Goal: Navigation & Orientation: Find specific page/section

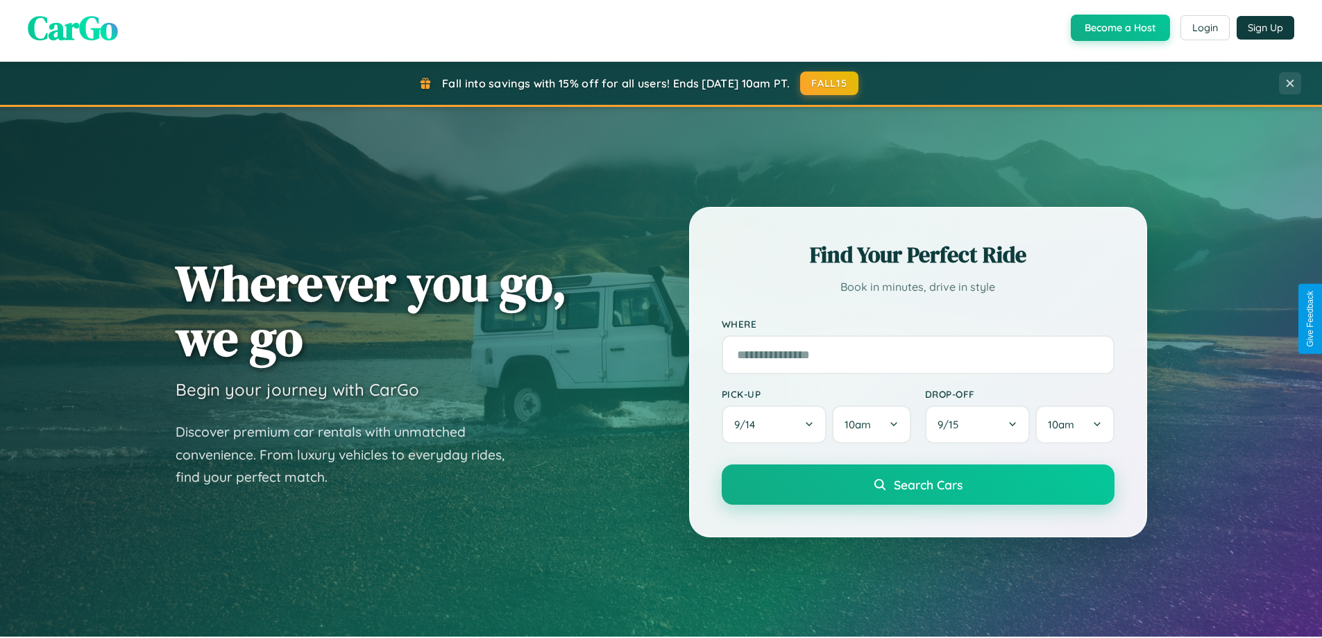
scroll to position [955, 0]
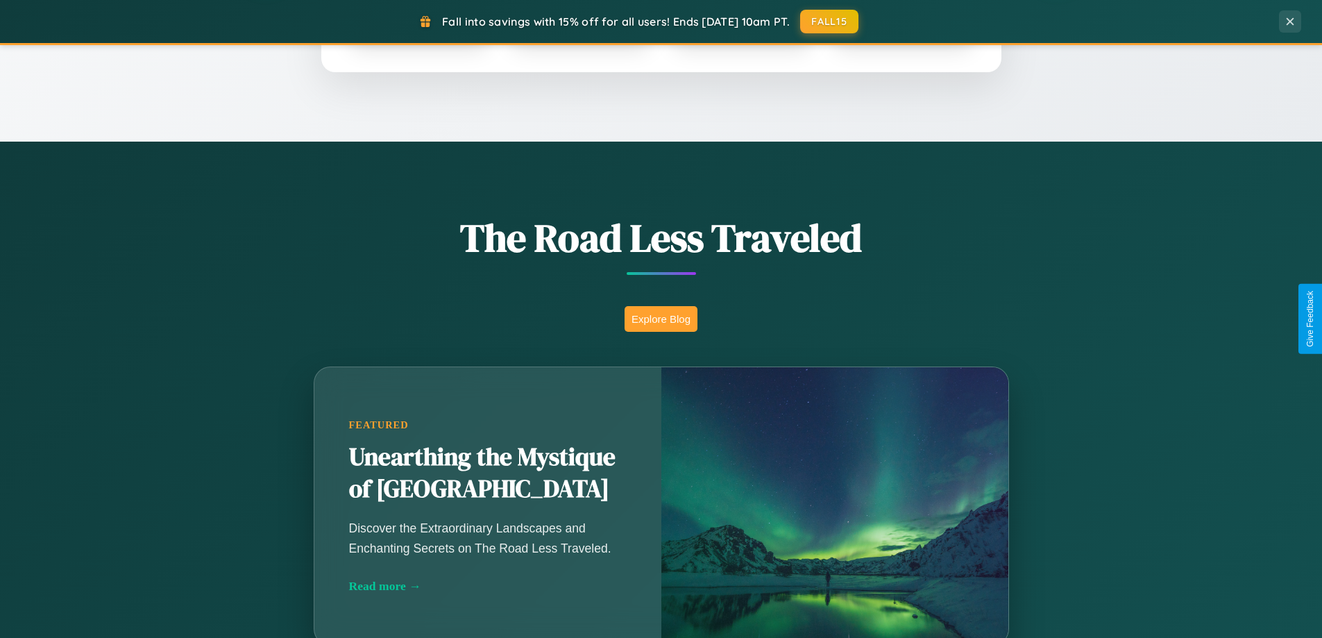
click at [660, 318] on button "Explore Blog" at bounding box center [660, 319] width 73 height 26
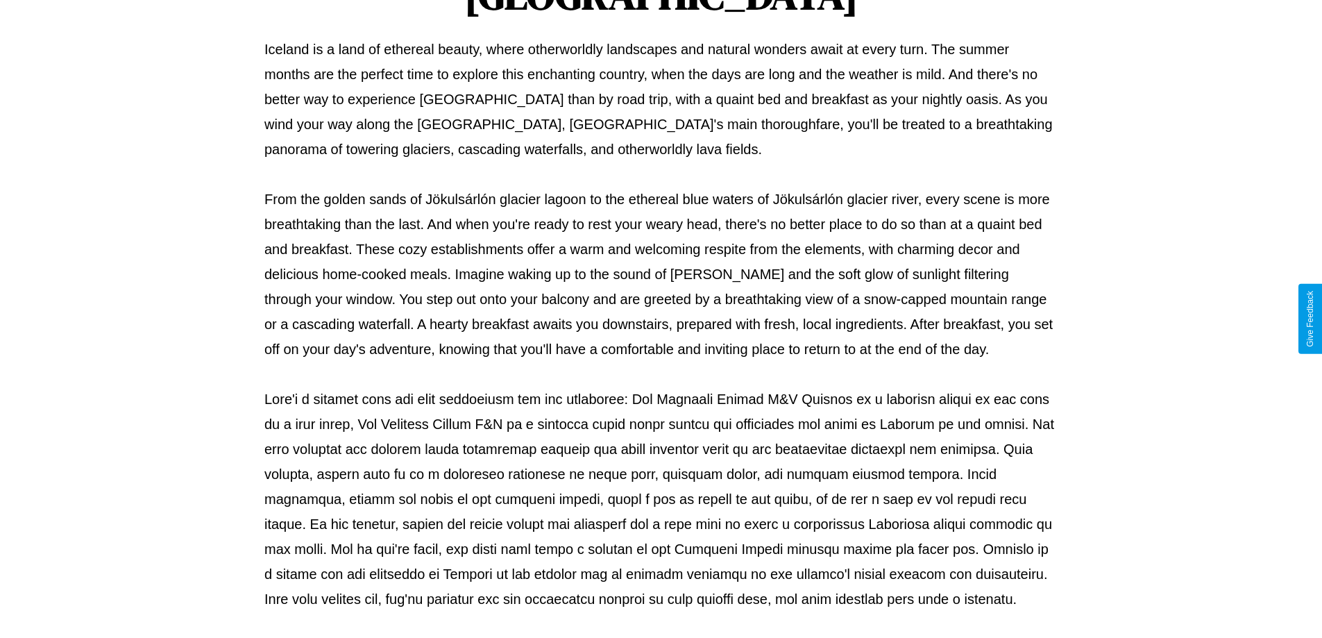
scroll to position [449, 0]
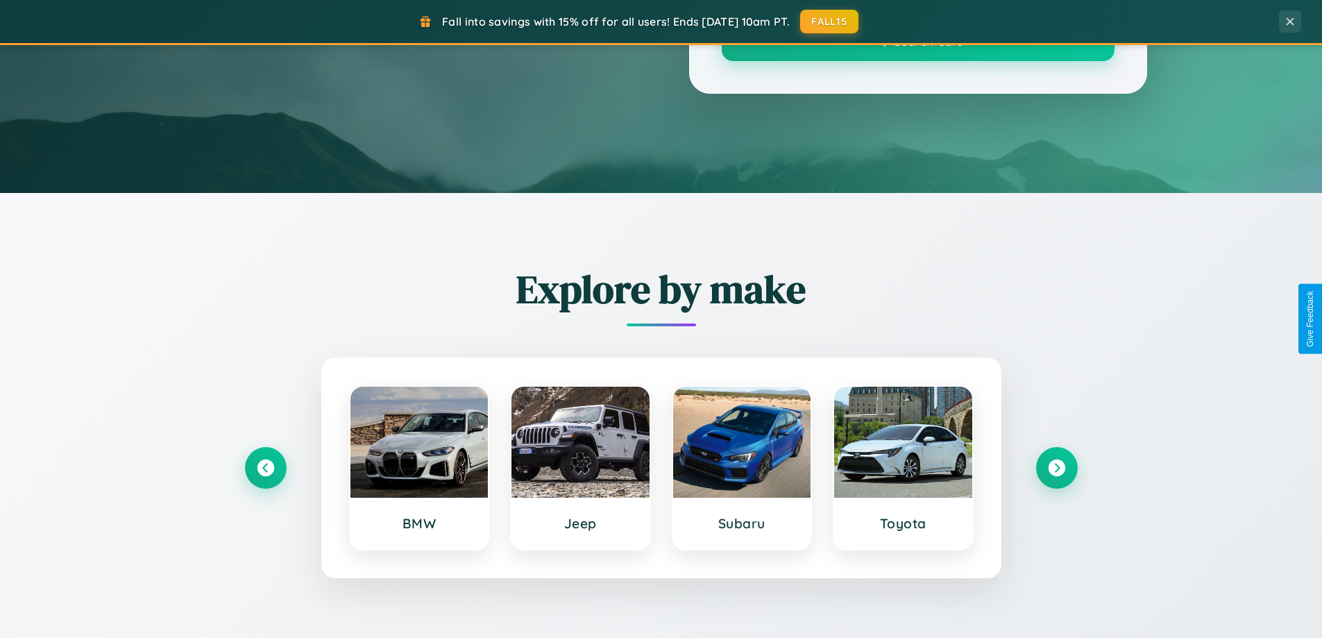
scroll to position [955, 0]
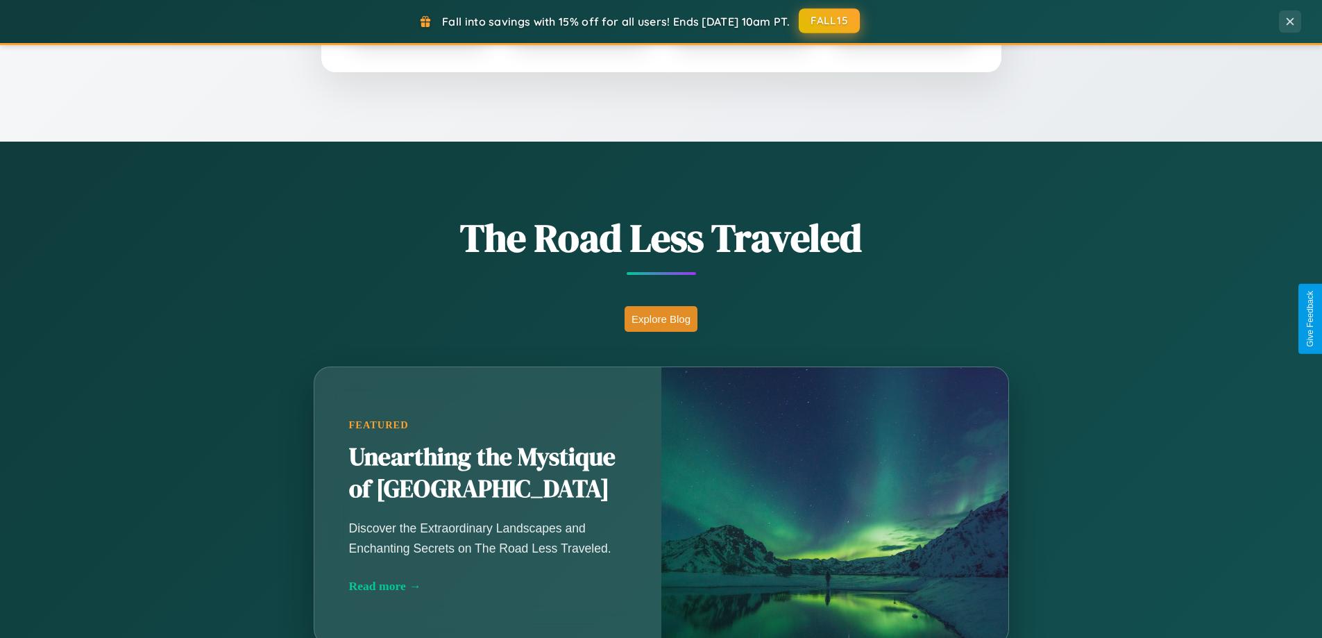
click at [830, 21] on button "FALL15" at bounding box center [829, 20] width 61 height 25
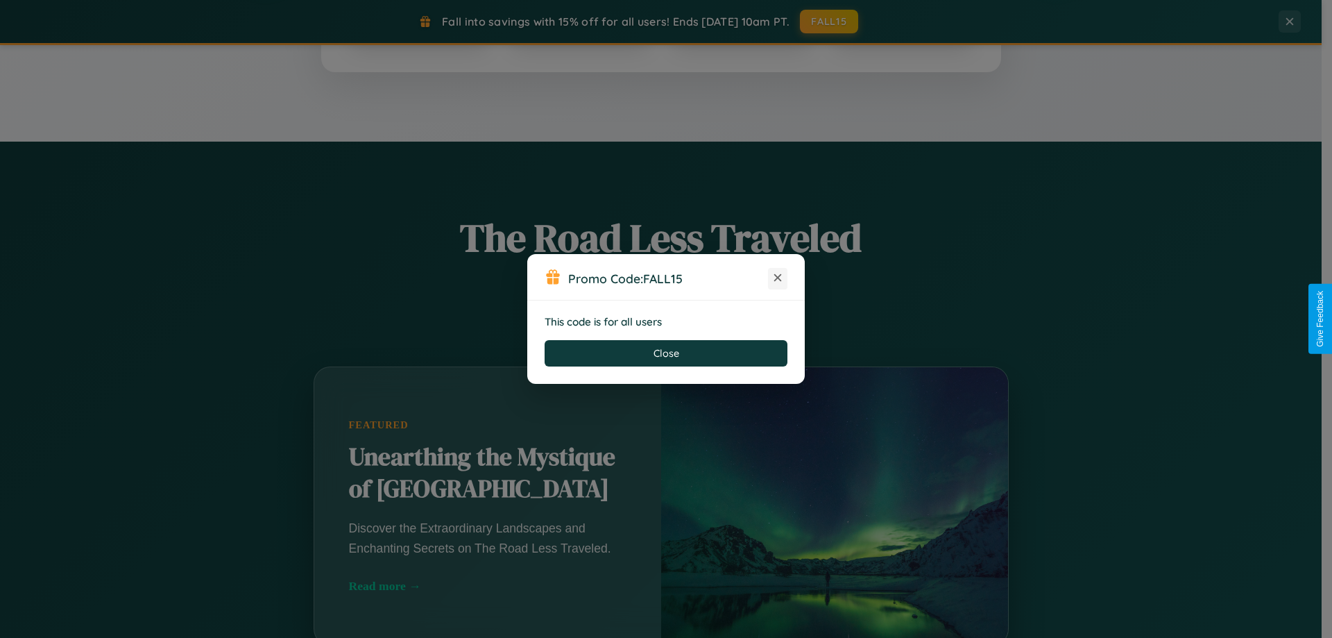
click at [778, 278] on icon at bounding box center [778, 278] width 14 height 14
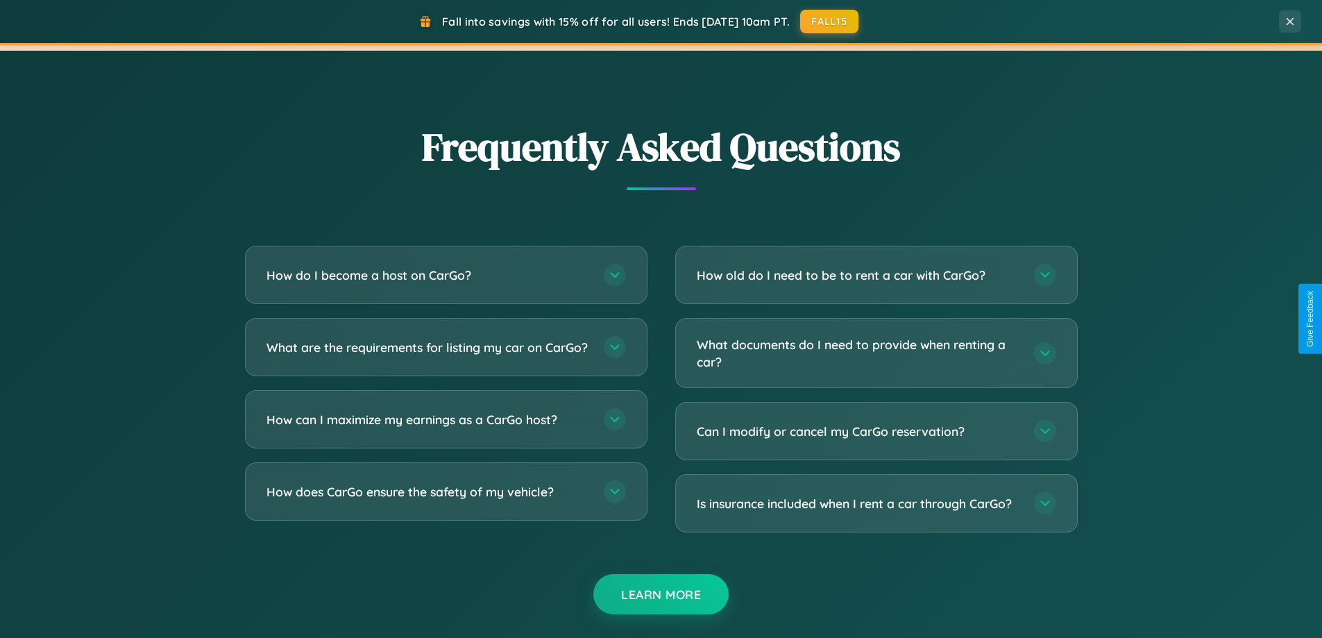
scroll to position [2670, 0]
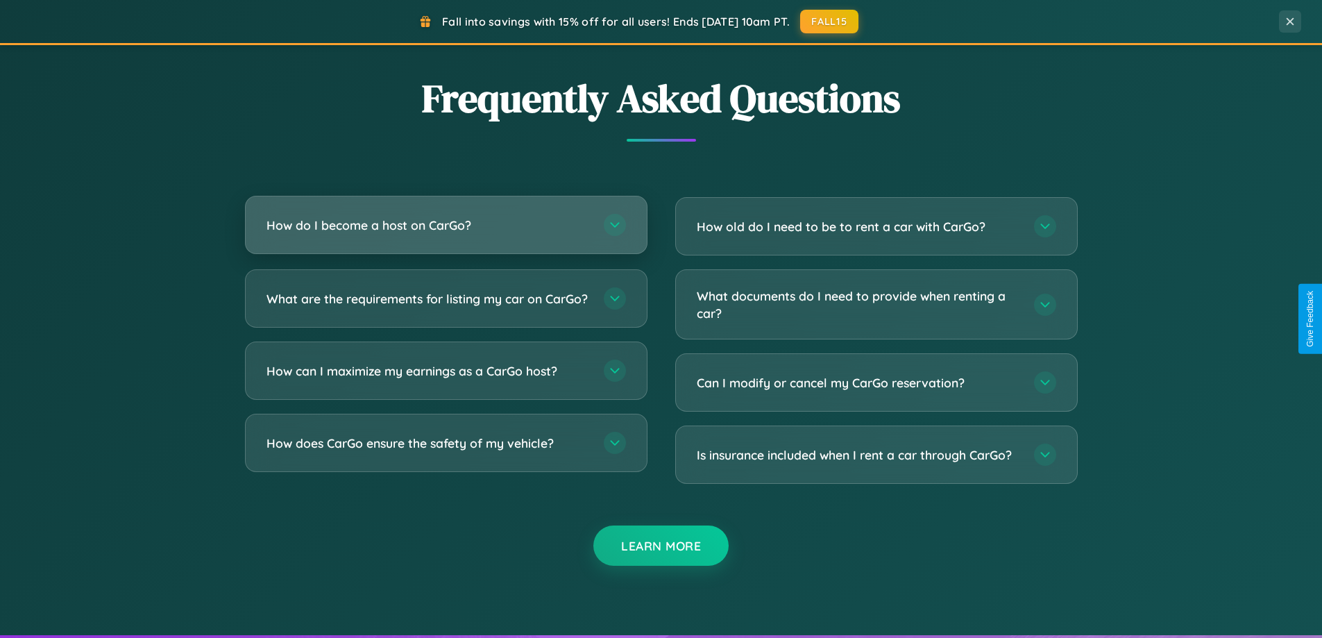
click at [445, 225] on h3 "How do I become a host on CarGo?" at bounding box center [427, 224] width 323 height 17
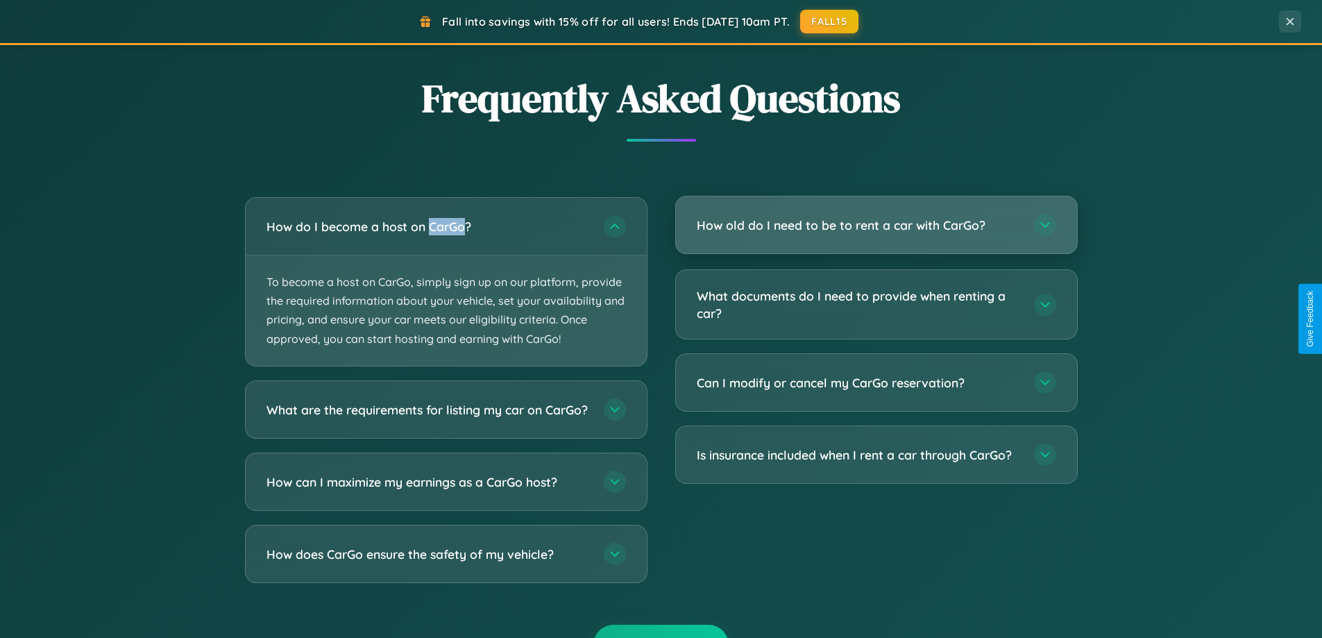
click at [876, 225] on h3 "How old do I need to be to rent a car with CarGo?" at bounding box center [858, 224] width 323 height 17
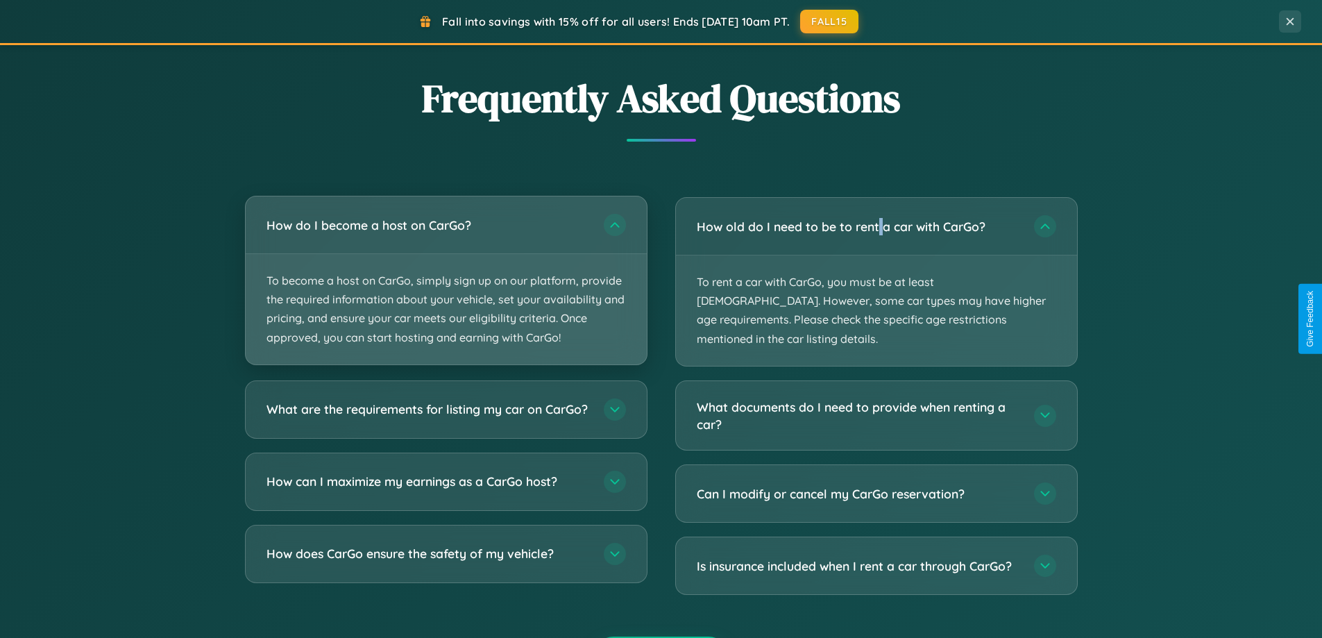
click at [445, 281] on p "To become a host on CarGo, simply sign up on our platform, provide the required…" at bounding box center [446, 309] width 401 height 110
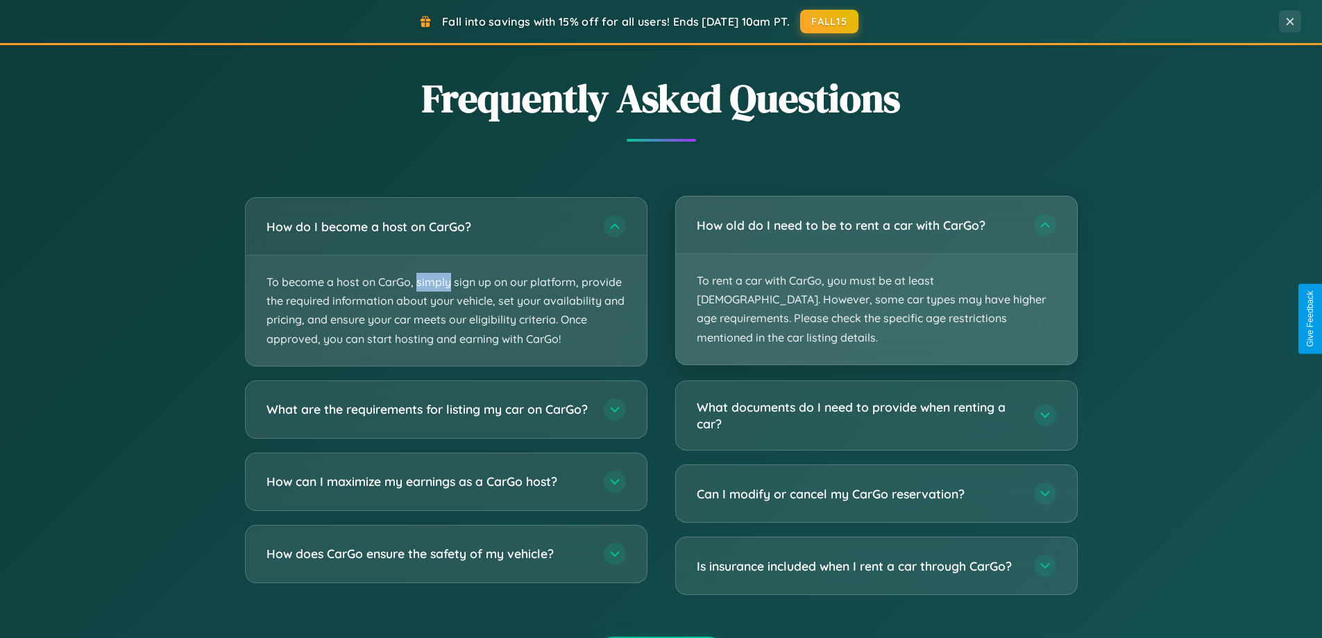
click at [876, 272] on p "To rent a car with CarGo, you must be at least [DEMOGRAPHIC_DATA]. However, som…" at bounding box center [876, 309] width 401 height 110
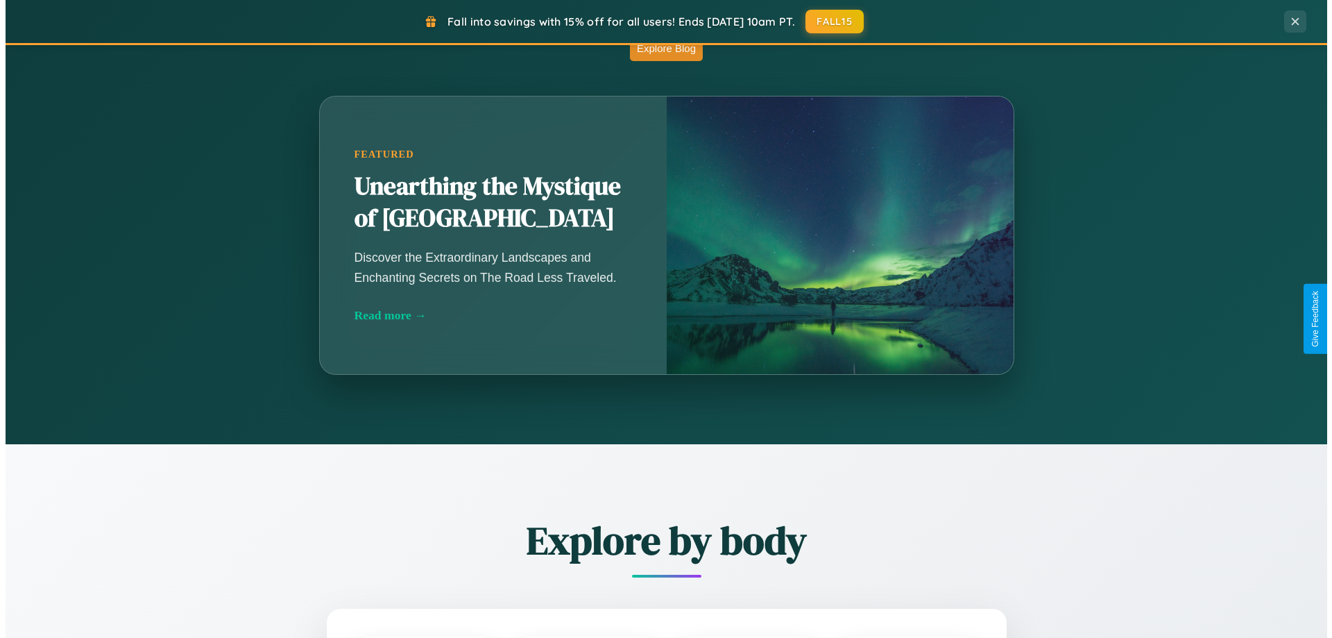
scroll to position [0, 0]
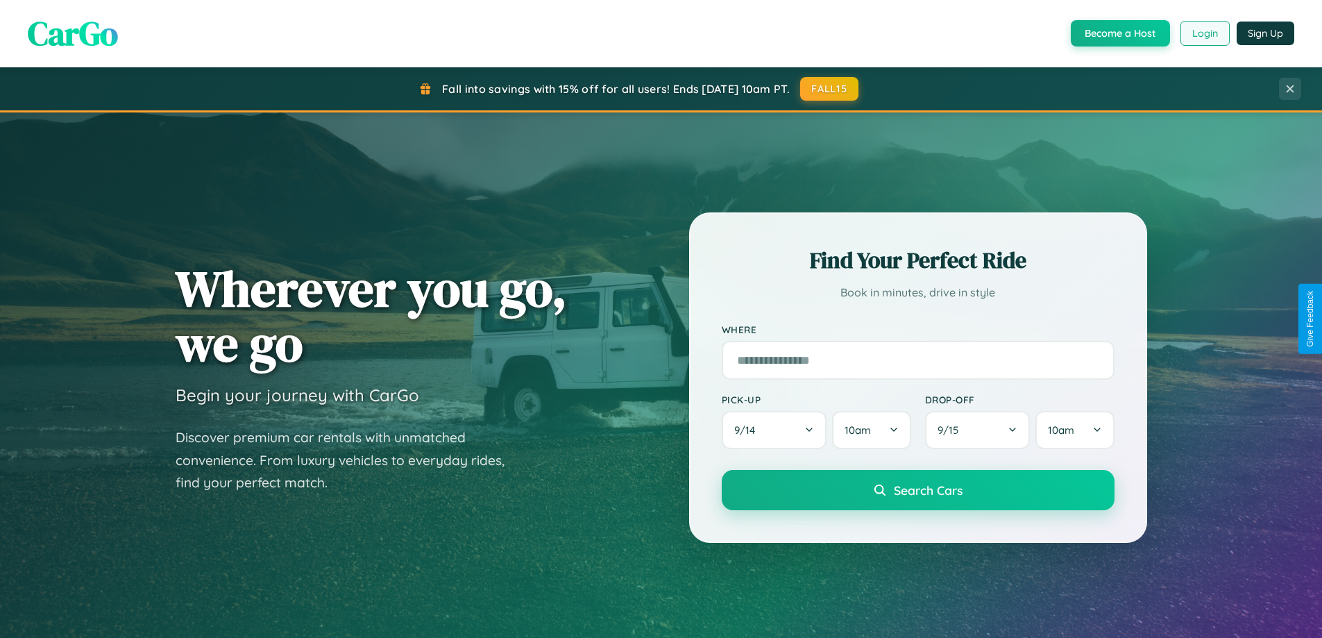
click at [1204, 33] on button "Login" at bounding box center [1204, 33] width 49 height 25
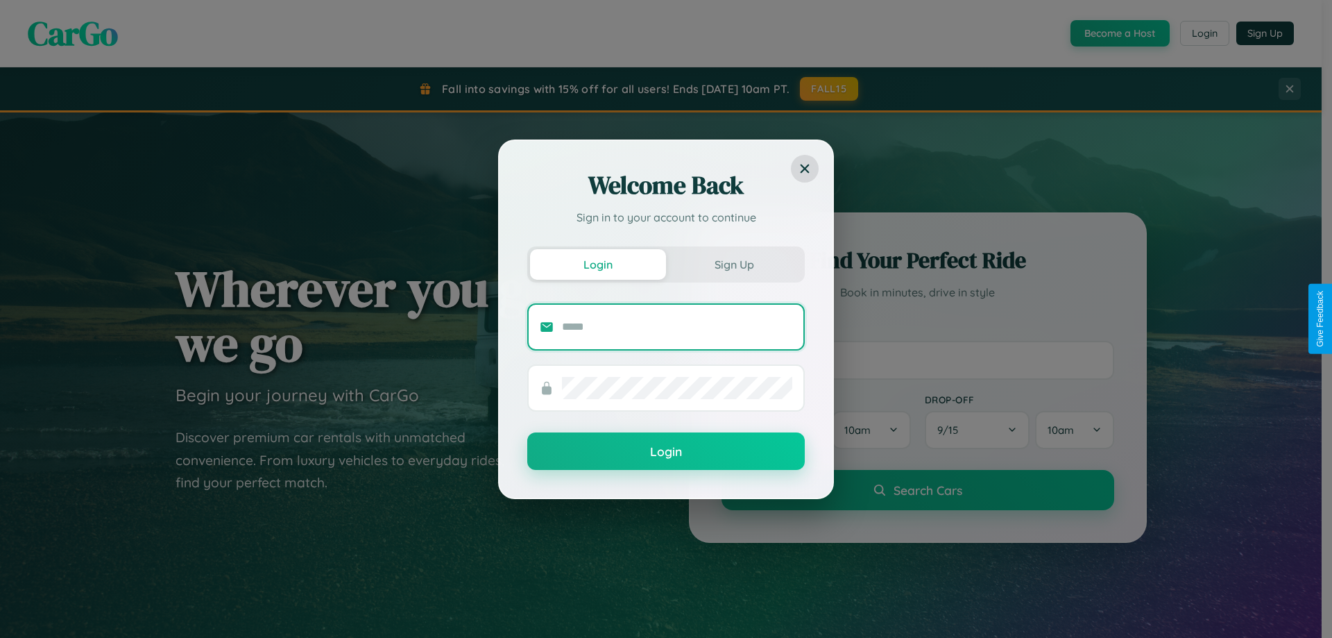
click at [677, 326] on input "text" at bounding box center [677, 327] width 230 height 22
type input "**********"
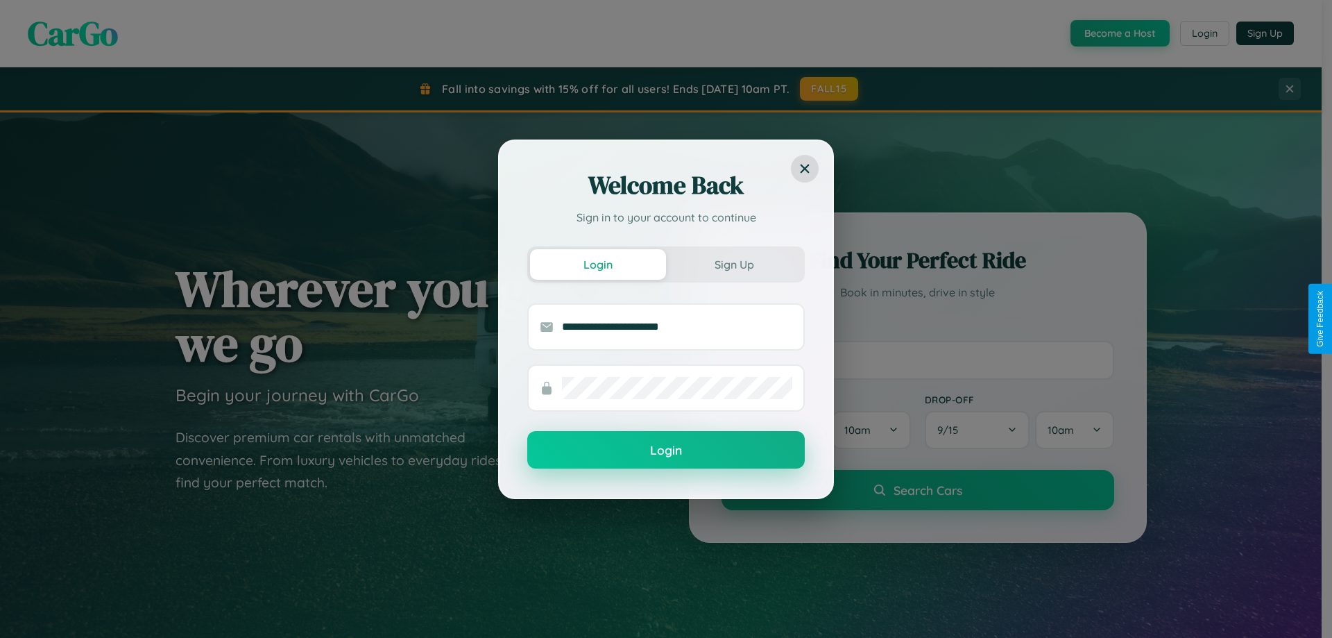
click at [666, 450] on button "Login" at bounding box center [666, 449] width 278 height 37
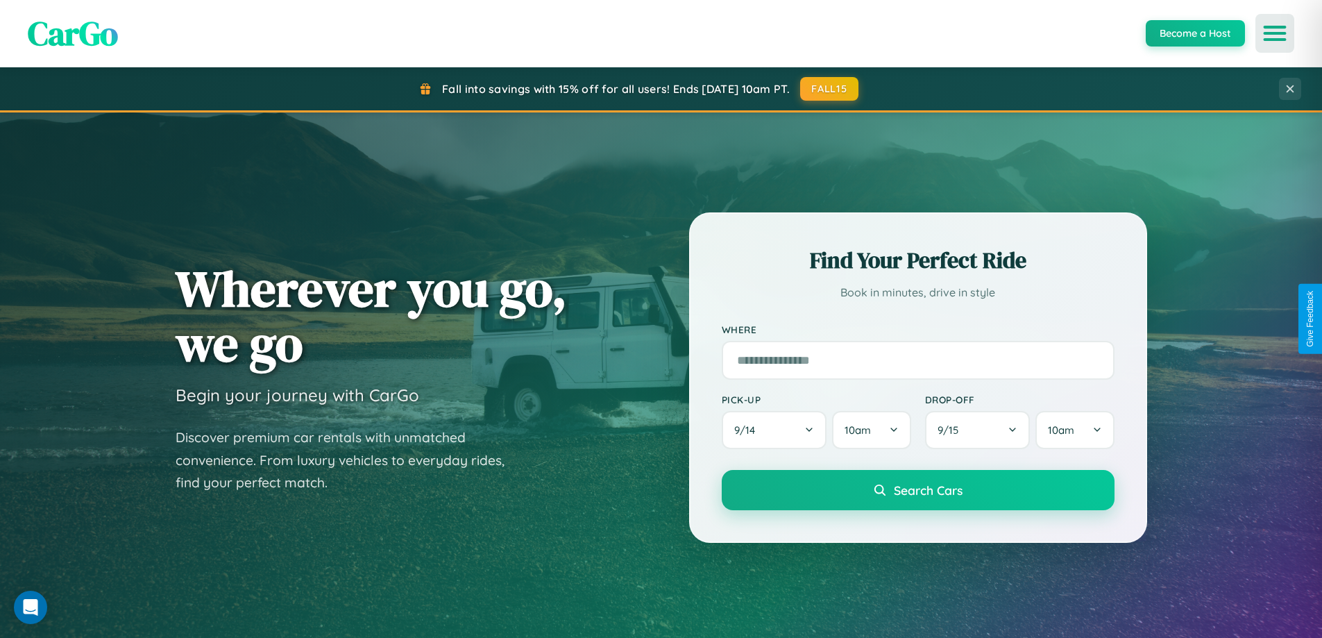
click at [1275, 33] on icon "Open menu" at bounding box center [1275, 33] width 20 height 12
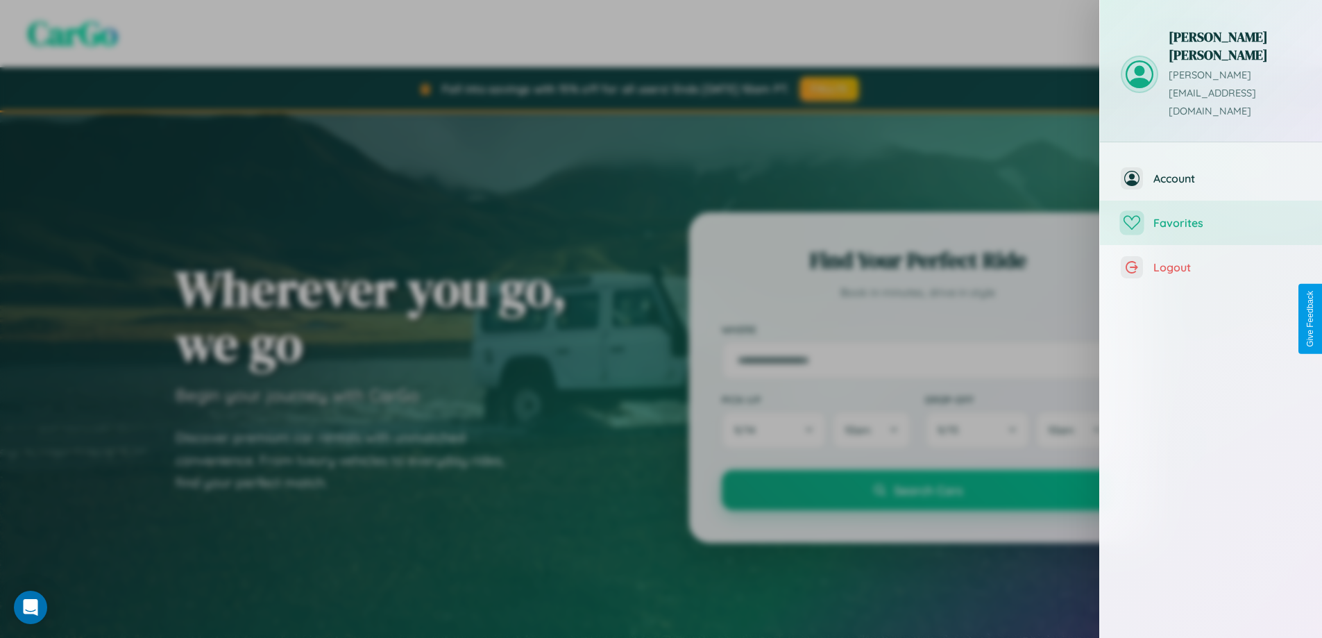
click at [1211, 216] on span "Favorites" at bounding box center [1227, 223] width 148 height 14
